Goal: Information Seeking & Learning: Understand process/instructions

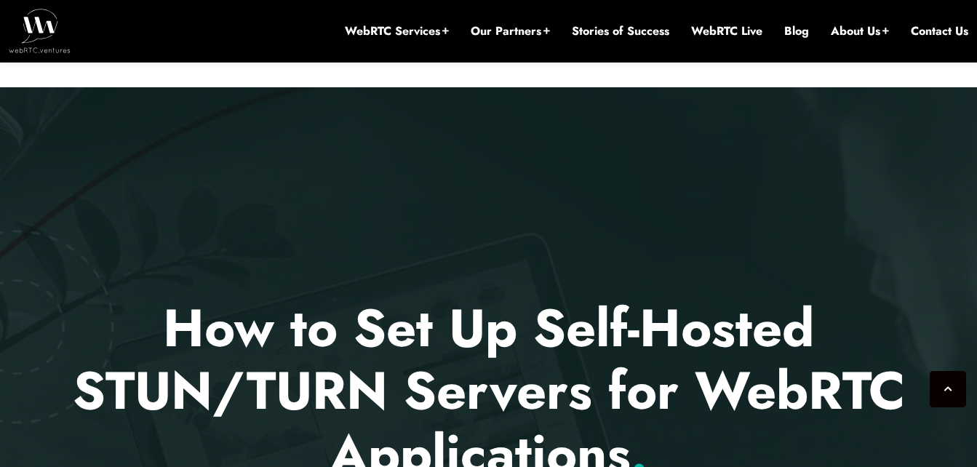
drag, startPoint x: 17, startPoint y: 320, endPoint x: 40, endPoint y: 132, distance: 189.1
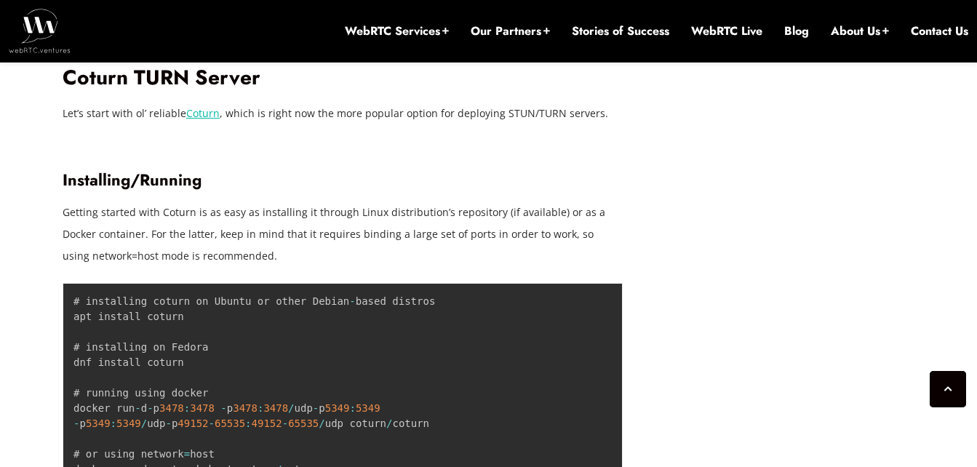
scroll to position [2488, 0]
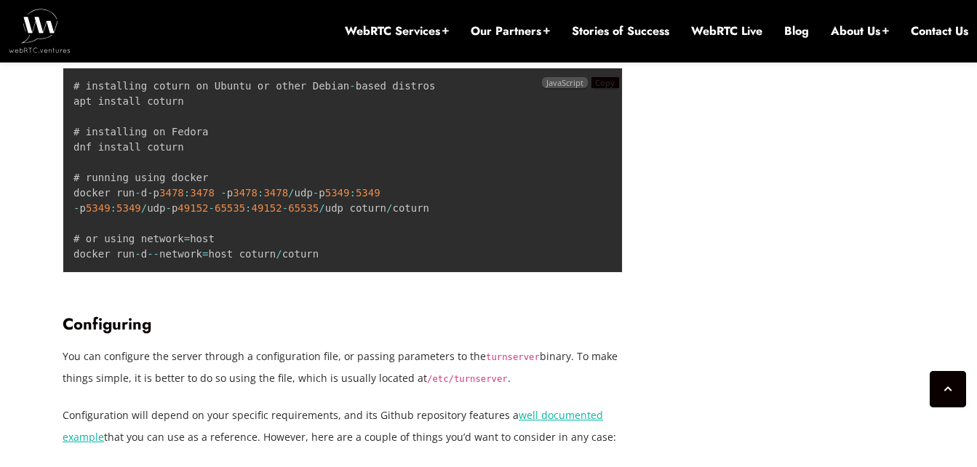
click at [602, 84] on span "Copy" at bounding box center [605, 82] width 20 height 11
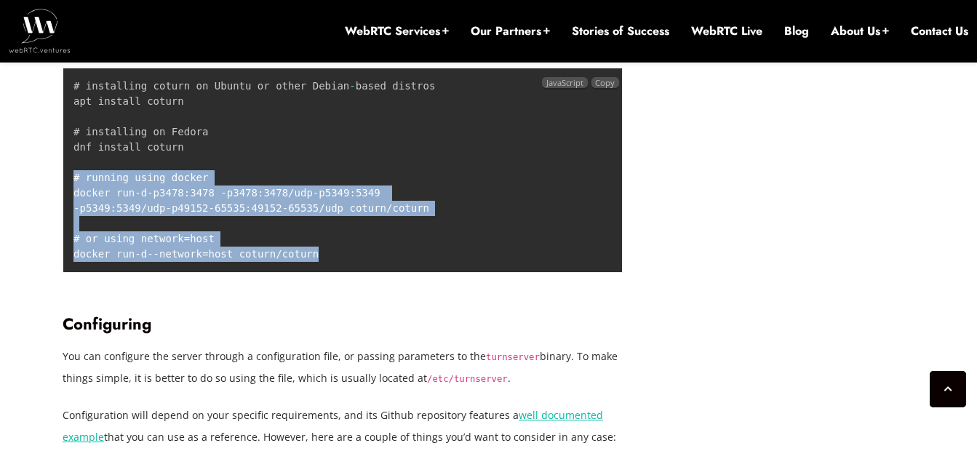
drag, startPoint x: 343, startPoint y: 265, endPoint x: 71, endPoint y: 177, distance: 285.9
click at [71, 177] on pre "# installing coturn on Ubuntu or other Debian - based distros apt install cotur…" at bounding box center [343, 170] width 560 height 205
drag, startPoint x: 71, startPoint y: 177, endPoint x: 154, endPoint y: 207, distance: 88.1
click at [154, 205] on code "# installing coturn on Ubuntu or other Debian - based distros apt install cotur…" at bounding box center [253, 170] width 361 height 180
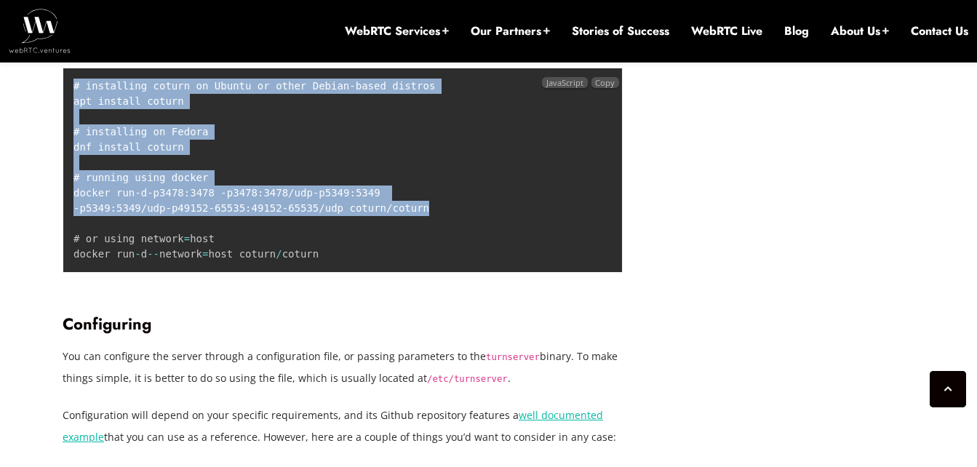
drag, startPoint x: 449, startPoint y: 201, endPoint x: 62, endPoint y: 181, distance: 387.4
copy article "Loremip 94, 2866 Dolors Ametco Adipisci Eli se Doe te Inc Ut Labo-Etdolo MAGN/A…"
click at [332, 204] on code "# installing coturn on Ubuntu or other Debian - based distros apt install cotur…" at bounding box center [253, 170] width 361 height 180
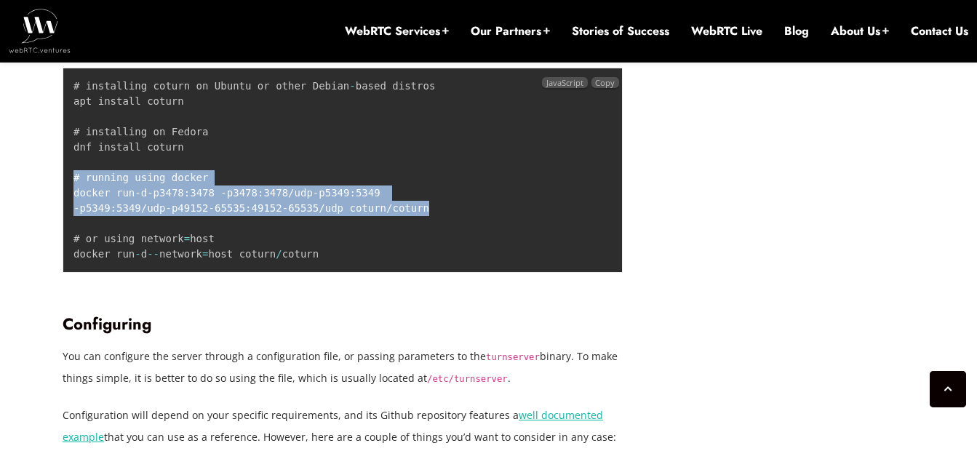
drag, startPoint x: 417, startPoint y: 207, endPoint x: 71, endPoint y: 180, distance: 347.3
click at [71, 180] on pre "# installing coturn on Ubuntu or other Debian - based distros apt install cotur…" at bounding box center [343, 170] width 560 height 205
copy code "# running using docker docker run - d - p 3478 : 3478 - p 3478 : 3478 / udp - p…"
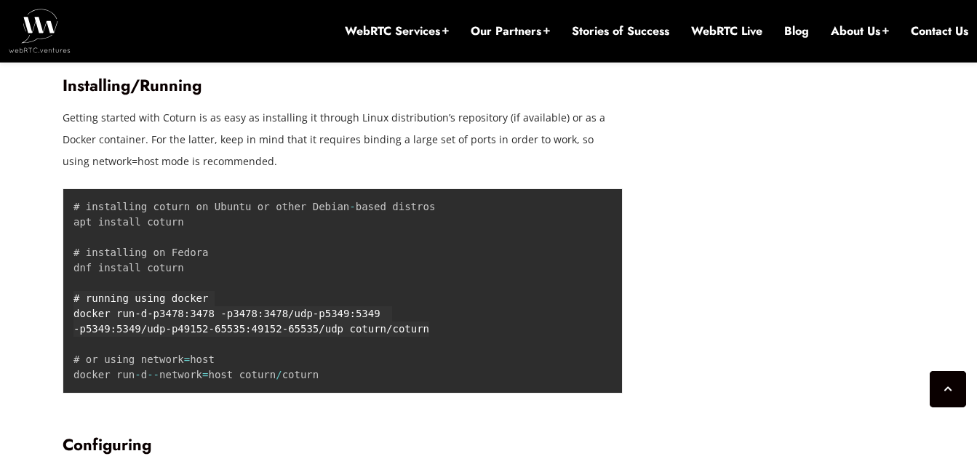
scroll to position [2342, 0]
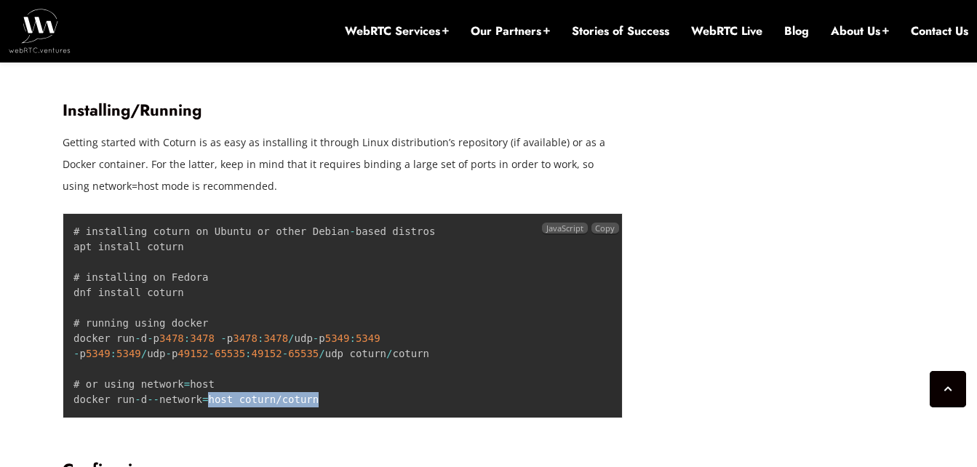
drag, startPoint x: 322, startPoint y: 401, endPoint x: 152, endPoint y: 404, distance: 170.2
click at [152, 404] on pre "# installing coturn on Ubuntu or other Debian - based distros apt install cotur…" at bounding box center [343, 315] width 560 height 205
drag, startPoint x: 152, startPoint y: 404, endPoint x: 112, endPoint y: 401, distance: 40.1
click at [112, 401] on code "# installing coturn on Ubuntu or other Debian - based distros apt install cotur…" at bounding box center [253, 315] width 361 height 180
drag, startPoint x: 112, startPoint y: 401, endPoint x: 94, endPoint y: 399, distance: 18.4
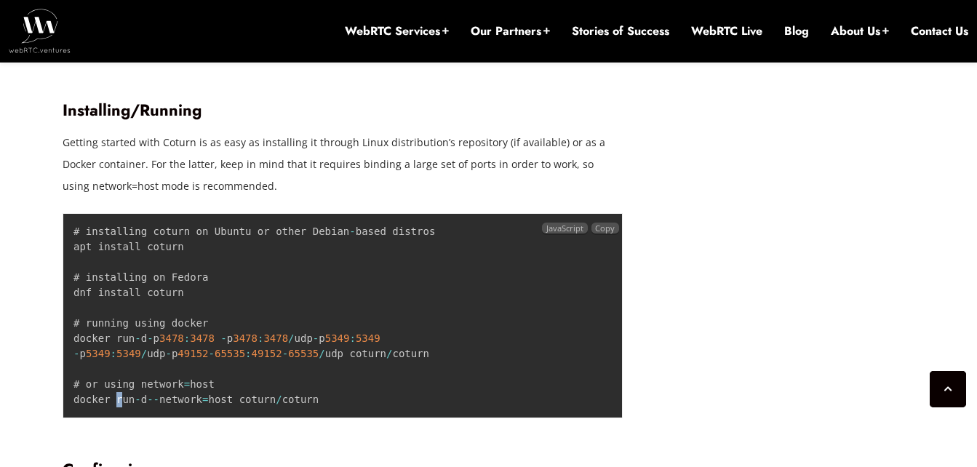
click at [94, 399] on code "# installing coturn on Ubuntu or other Debian - based distros apt install cotur…" at bounding box center [253, 315] width 361 height 180
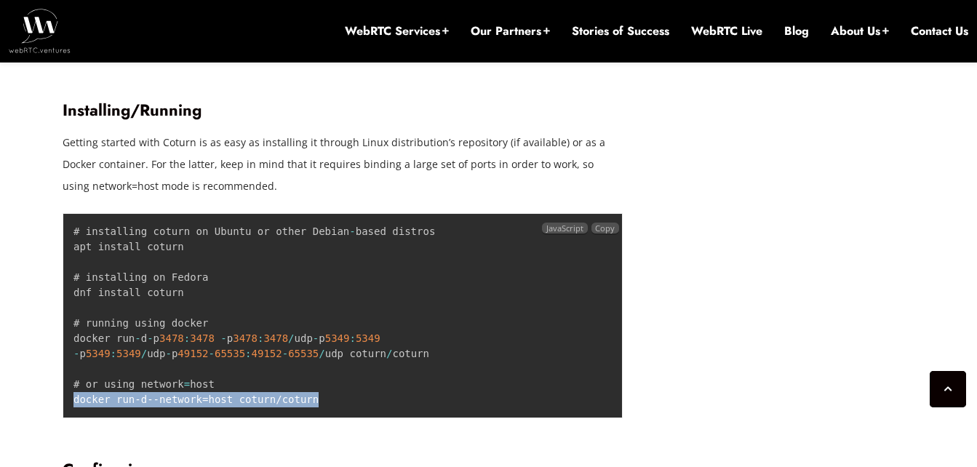
drag, startPoint x: 94, startPoint y: 399, endPoint x: 286, endPoint y: 399, distance: 192.0
click at [286, 399] on code "# installing coturn on Ubuntu or other Debian - based distros apt install cotur…" at bounding box center [253, 315] width 361 height 180
copy code "docker run - d -- network = host coturn / coturn"
drag, startPoint x: 165, startPoint y: 396, endPoint x: 161, endPoint y: 402, distance: 7.9
copy code "docker run - d -- network = host coturn / coturn"
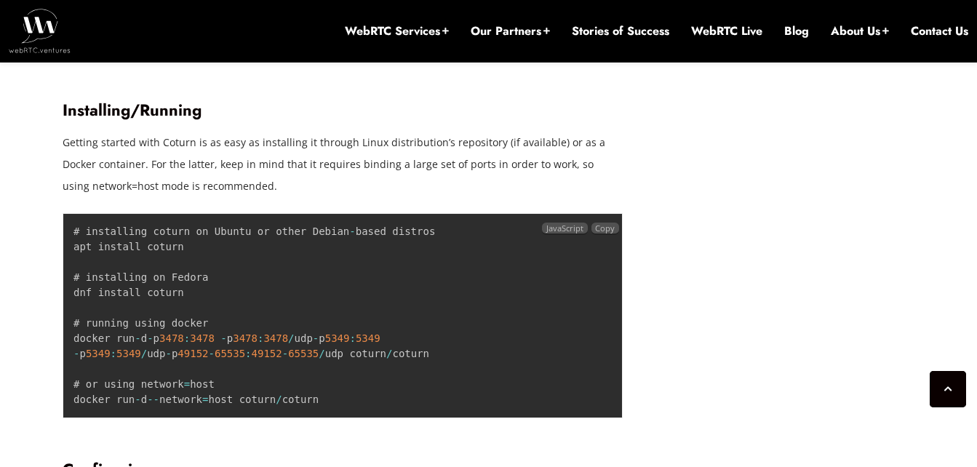
click at [522, 287] on pre "# installing coturn on Ubuntu or other Debian - based distros apt install cotur…" at bounding box center [343, 315] width 560 height 205
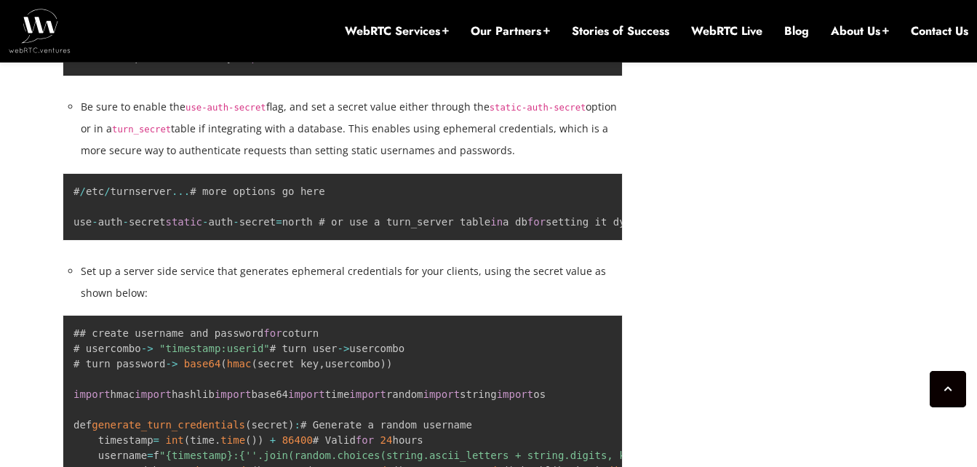
scroll to position [2924, 0]
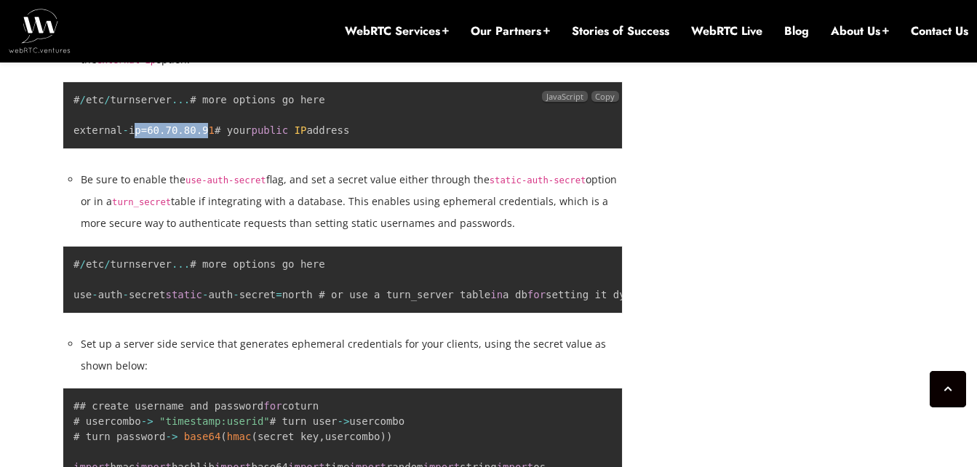
drag, startPoint x: 181, startPoint y: 148, endPoint x: 132, endPoint y: 143, distance: 49.7
click at [132, 136] on code "# / etc / turnserver ... # more options go here external - ip = 60.70 .80 .91 #…" at bounding box center [211, 115] width 276 height 42
drag, startPoint x: 132, startPoint y: 143, endPoint x: 176, endPoint y: 145, distance: 44.4
click at [181, 136] on span ".80" at bounding box center [186, 130] width 18 height 12
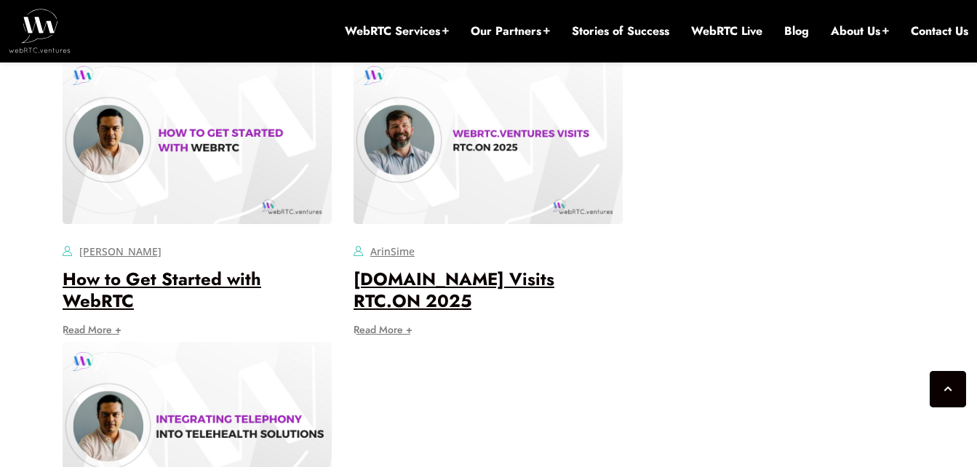
scroll to position [5542, 0]
